Goal: Task Accomplishment & Management: Use online tool/utility

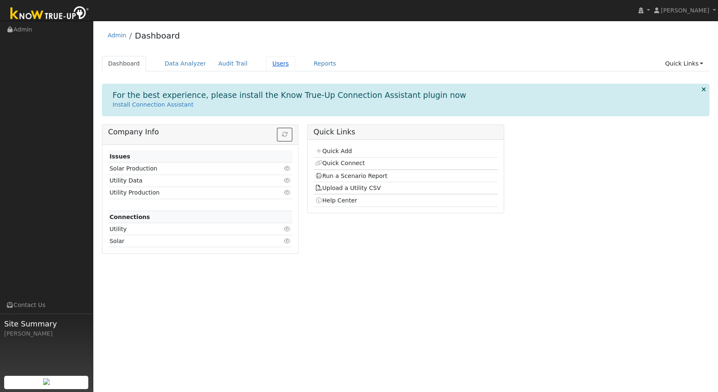
click at [268, 62] on link "Users" at bounding box center [280, 63] width 29 height 15
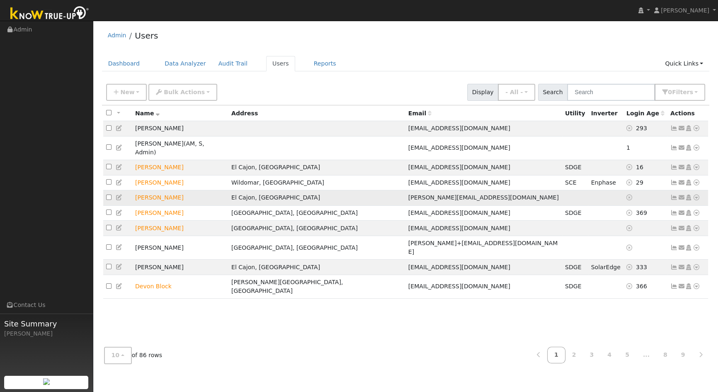
click at [679, 194] on icon at bounding box center [681, 197] width 7 height 6
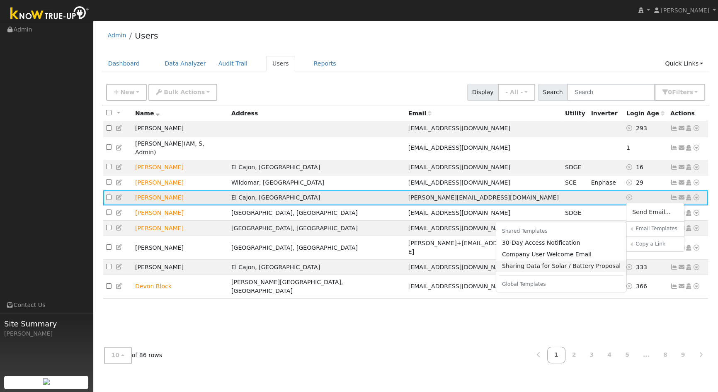
click at [548, 264] on link "Sharing Data for Solar / Battery Proposal" at bounding box center [561, 266] width 131 height 12
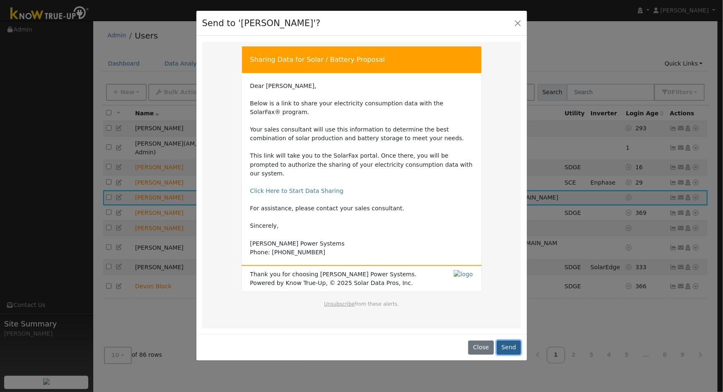
click at [512, 340] on button "Send" at bounding box center [509, 347] width 24 height 14
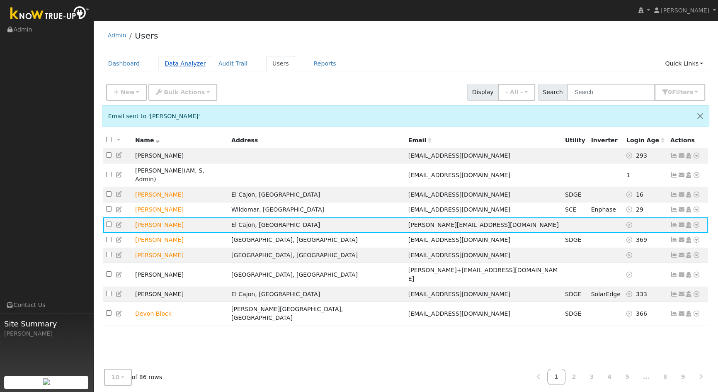
click at [174, 61] on link "Data Analyzer" at bounding box center [185, 63] width 54 height 15
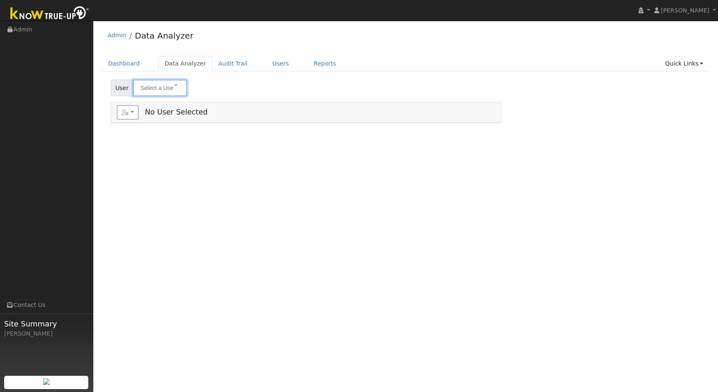
type input "[PERSON_NAME]"
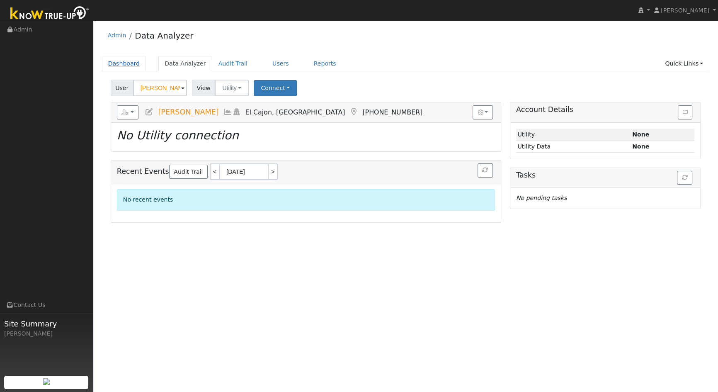
click at [126, 62] on link "Dashboard" at bounding box center [124, 63] width 44 height 15
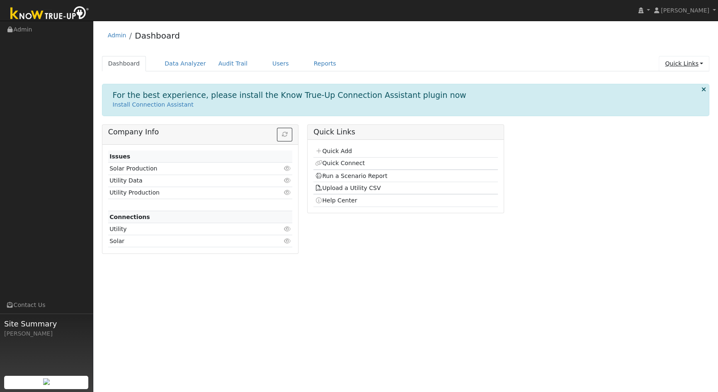
click at [692, 65] on link "Quick Links" at bounding box center [684, 63] width 51 height 15
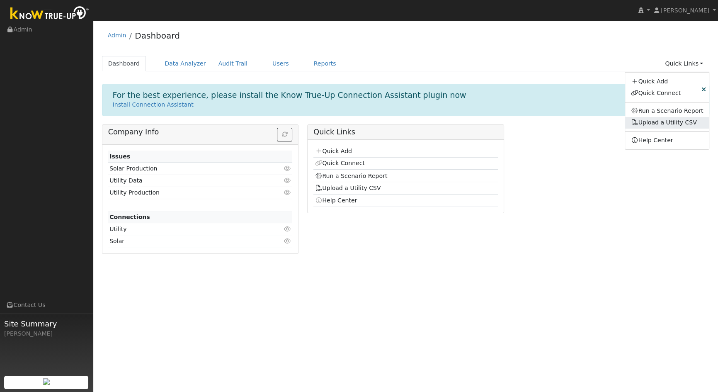
click at [672, 122] on link "Upload a Utility CSV" at bounding box center [664, 122] width 66 height 7
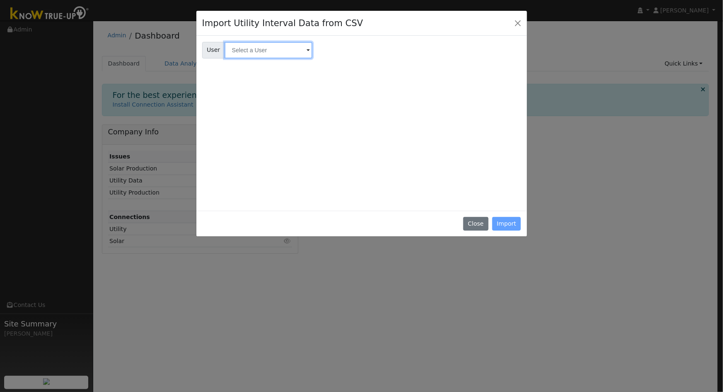
click at [263, 46] on input "text" at bounding box center [269, 50] width 88 height 17
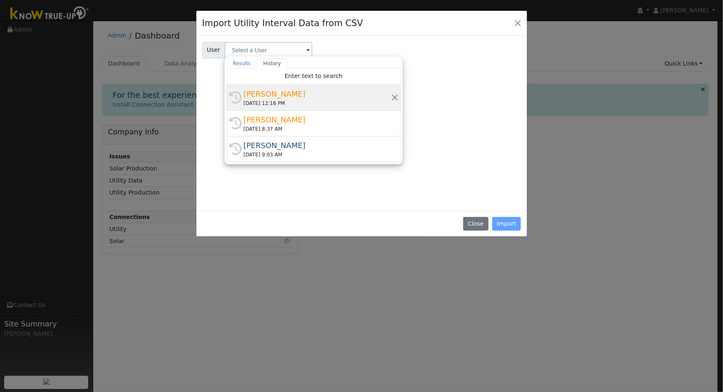
click at [272, 96] on div "[PERSON_NAME]" at bounding box center [318, 93] width 148 height 11
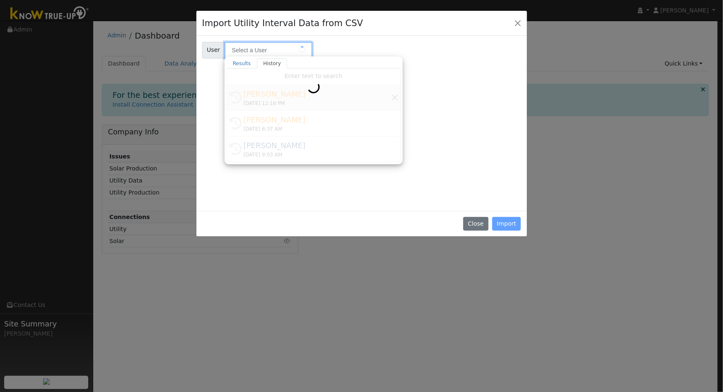
type input "[PERSON_NAME]"
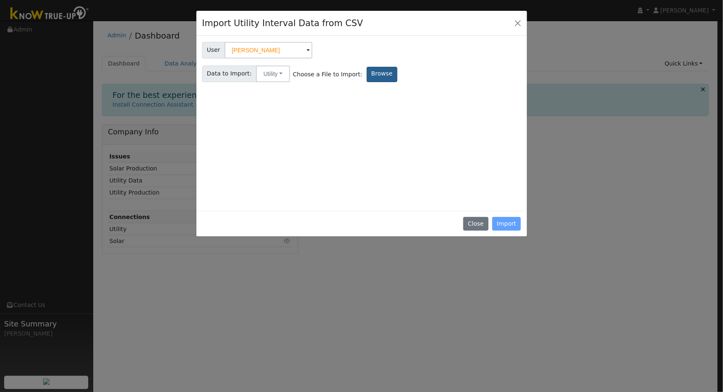
click at [368, 73] on label "Browse" at bounding box center [382, 74] width 31 height 15
click at [0, 0] on input "Browse" at bounding box center [0, 0] width 0 height 0
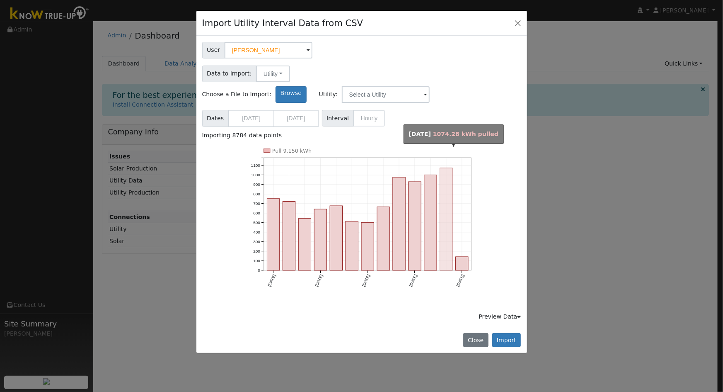
click at [443, 199] on rect "onclick=""" at bounding box center [446, 219] width 12 height 102
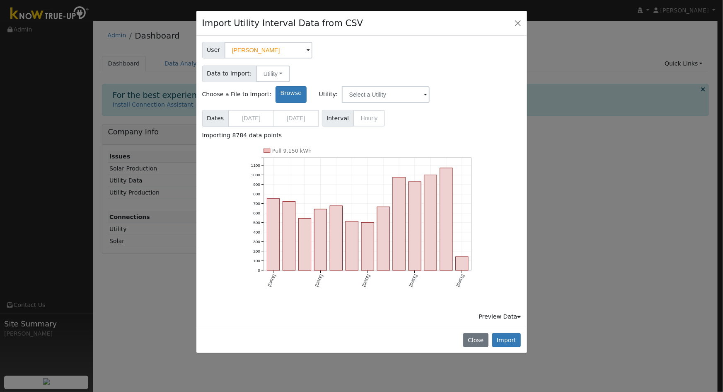
click at [359, 110] on span "Interval Hourly" at bounding box center [353, 118] width 63 height 17
click at [487, 312] on div "Preview Data" at bounding box center [500, 316] width 42 height 9
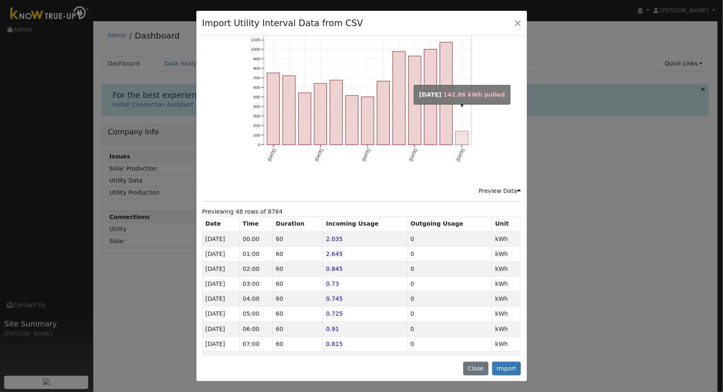
click at [458, 131] on rect "onclick=""" at bounding box center [462, 138] width 12 height 14
click at [487, 187] on div "Preview Data" at bounding box center [500, 191] width 42 height 9
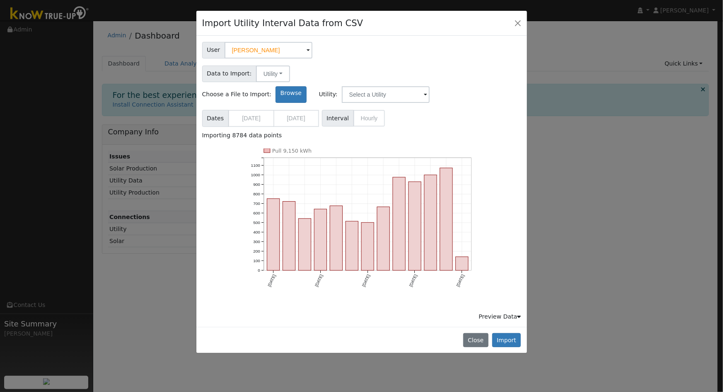
click at [492, 312] on div "Preview Data" at bounding box center [500, 316] width 42 height 9
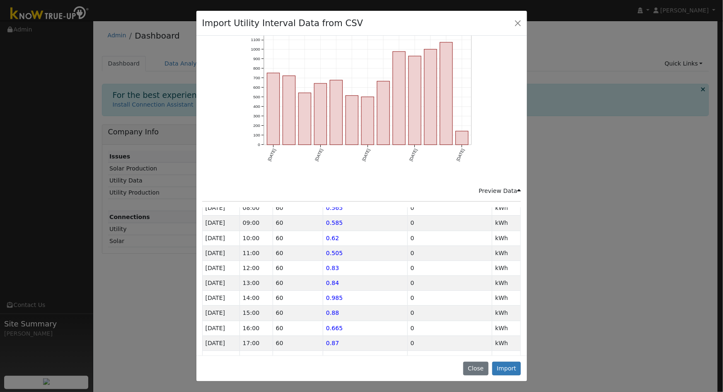
scroll to position [597, 0]
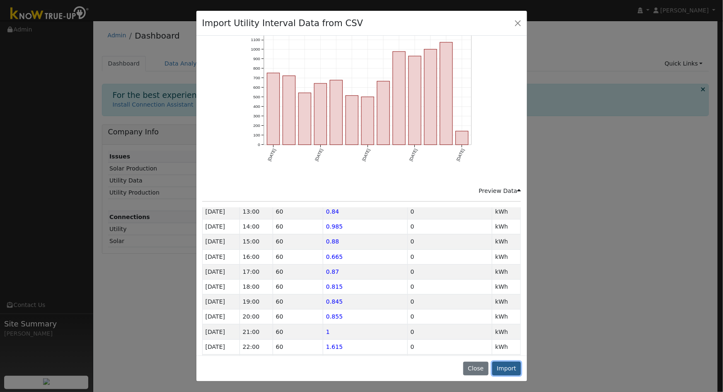
click at [507, 368] on button "Import" at bounding box center [506, 368] width 29 height 14
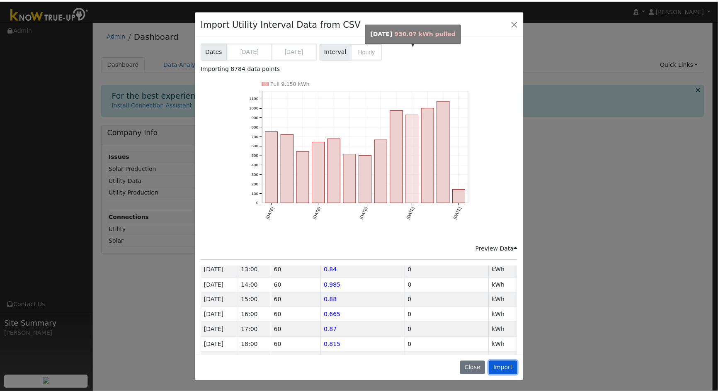
scroll to position [2, 0]
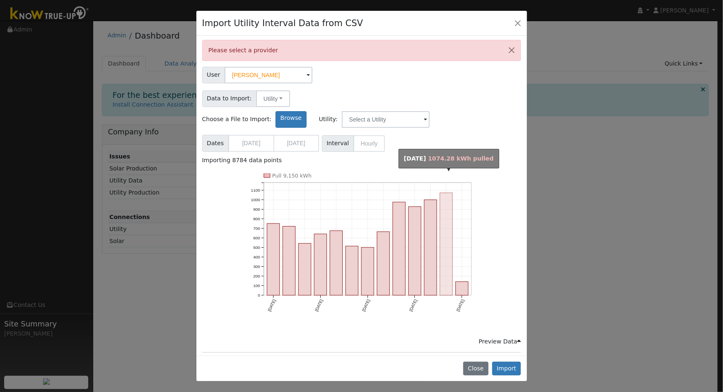
click at [446, 194] on rect "onclick=""" at bounding box center [446, 244] width 12 height 102
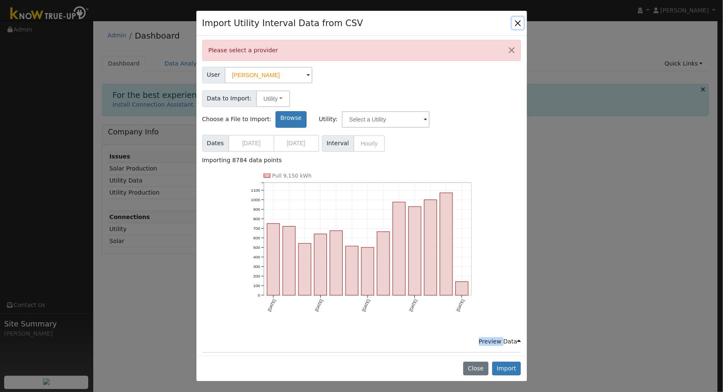
click at [517, 21] on button "Close" at bounding box center [518, 23] width 12 height 12
